Goal: Check status: Check status

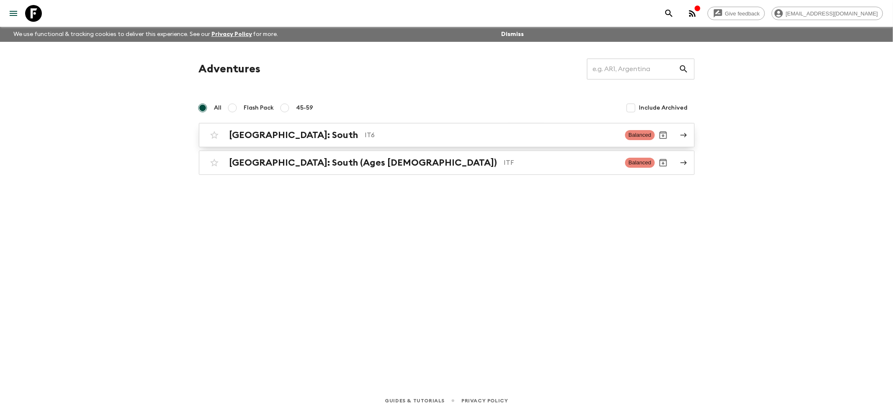
click at [228, 129] on div "[GEOGRAPHIC_DATA]: South IT6 Balanced" at bounding box center [430, 135] width 449 height 17
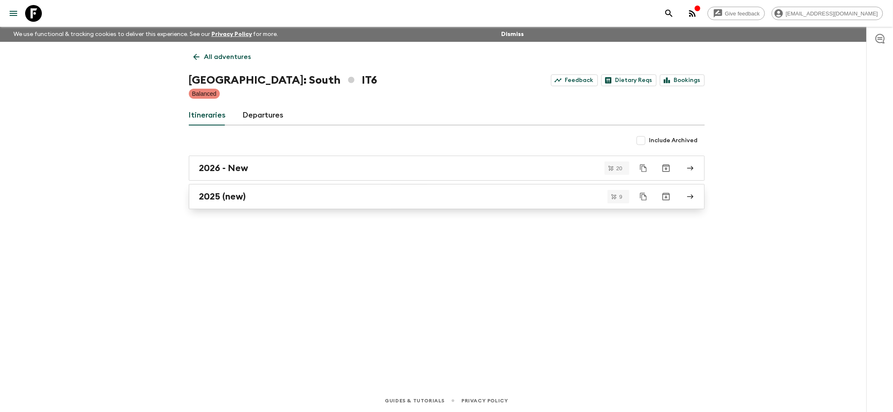
click at [223, 203] on link "2025 (new)" at bounding box center [447, 196] width 516 height 25
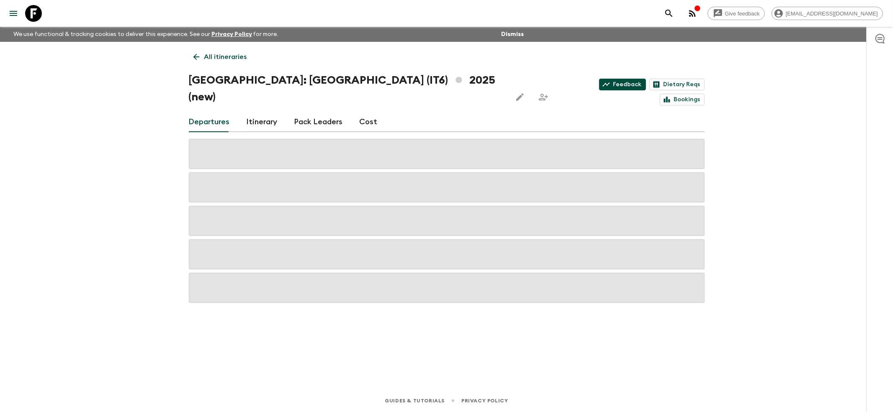
click at [599, 81] on link "Feedback" at bounding box center [622, 85] width 47 height 12
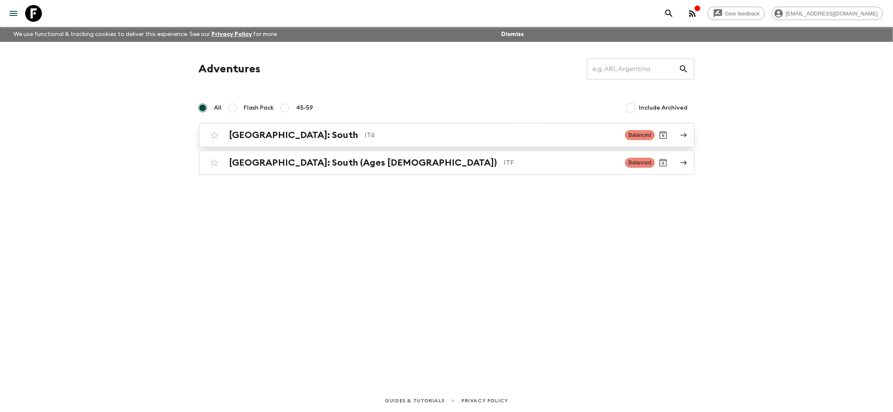
click at [260, 133] on h2 "[GEOGRAPHIC_DATA]: South" at bounding box center [293, 135] width 129 height 11
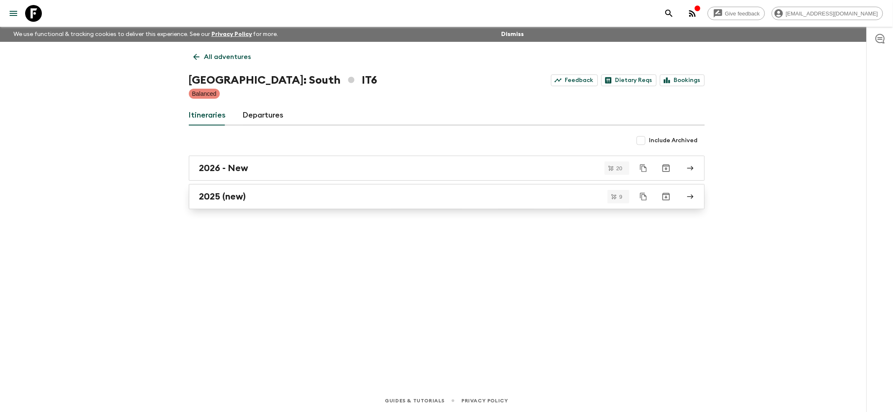
click at [213, 202] on h2 "2025 (new)" at bounding box center [222, 196] width 47 height 11
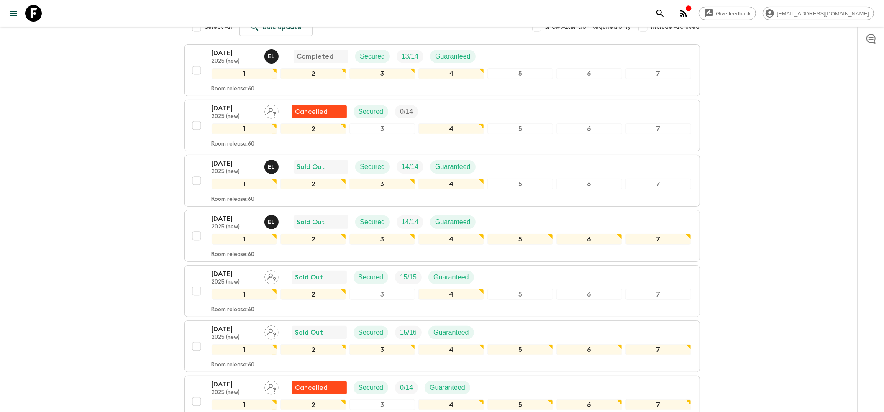
scroll to position [167, 0]
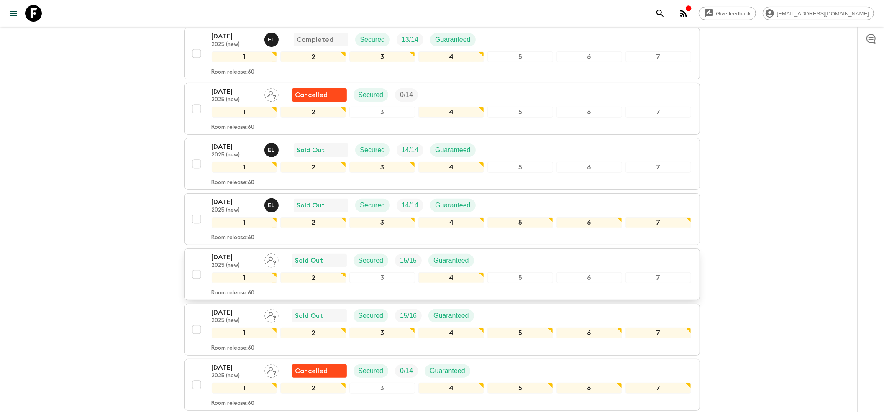
click at [216, 252] on p "[DATE]" at bounding box center [235, 257] width 46 height 10
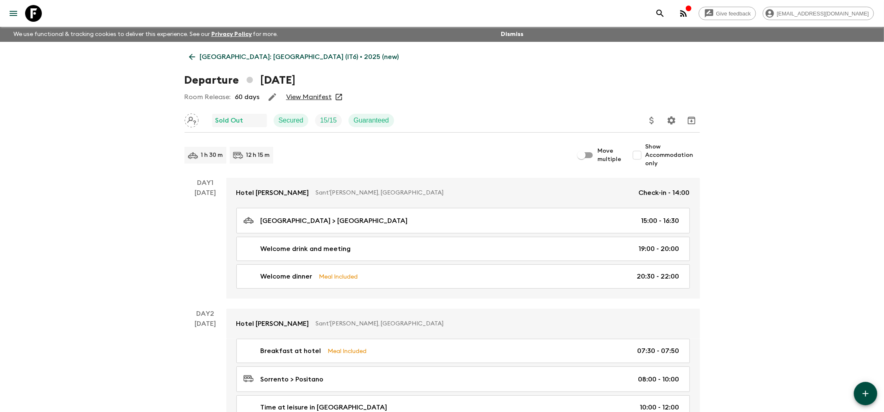
click at [300, 98] on link "View Manifest" at bounding box center [309, 97] width 46 height 8
click at [191, 56] on icon at bounding box center [192, 56] width 9 height 9
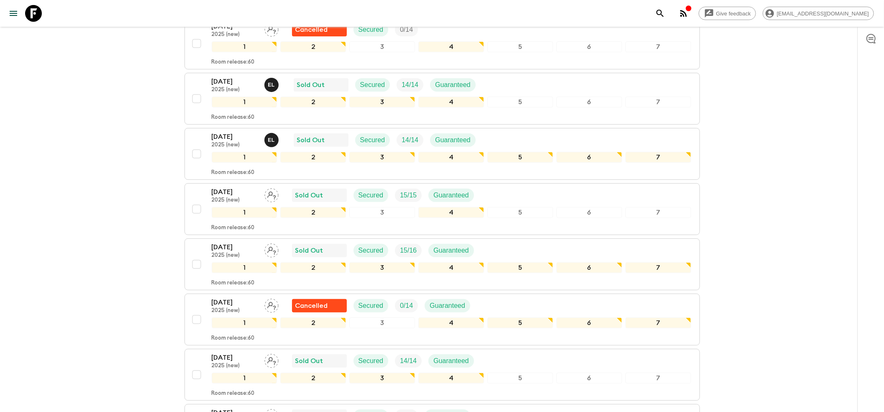
scroll to position [285, 0]
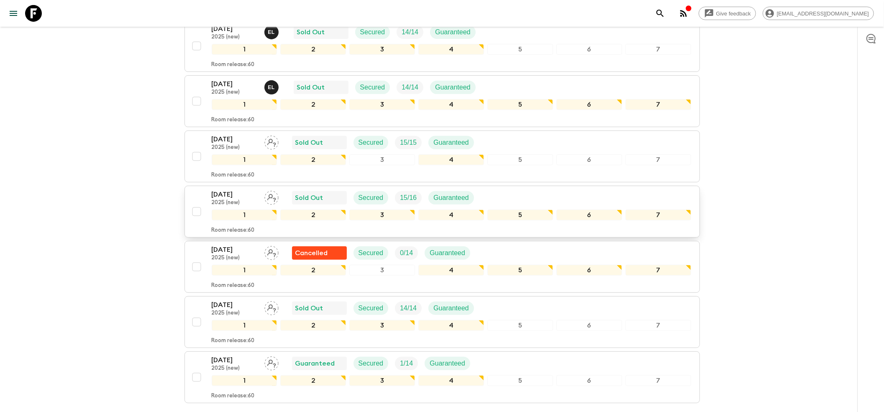
click at [224, 190] on p "[DATE]" at bounding box center [235, 195] width 46 height 10
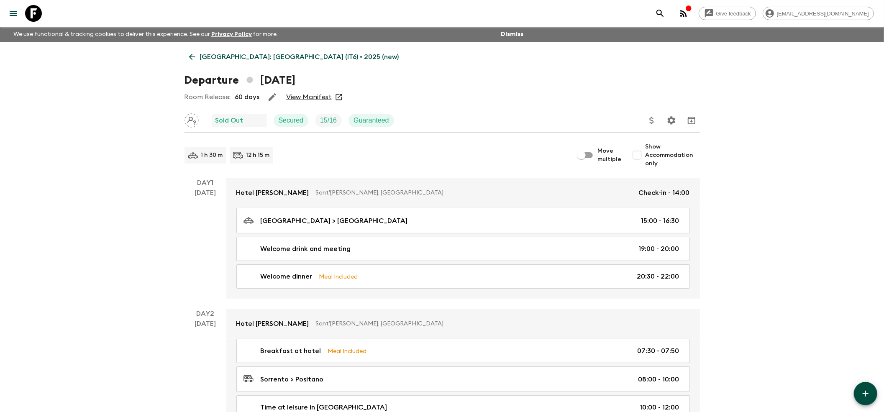
click at [315, 96] on link "View Manifest" at bounding box center [309, 97] width 46 height 8
